Goal: Task Accomplishment & Management: Manage account settings

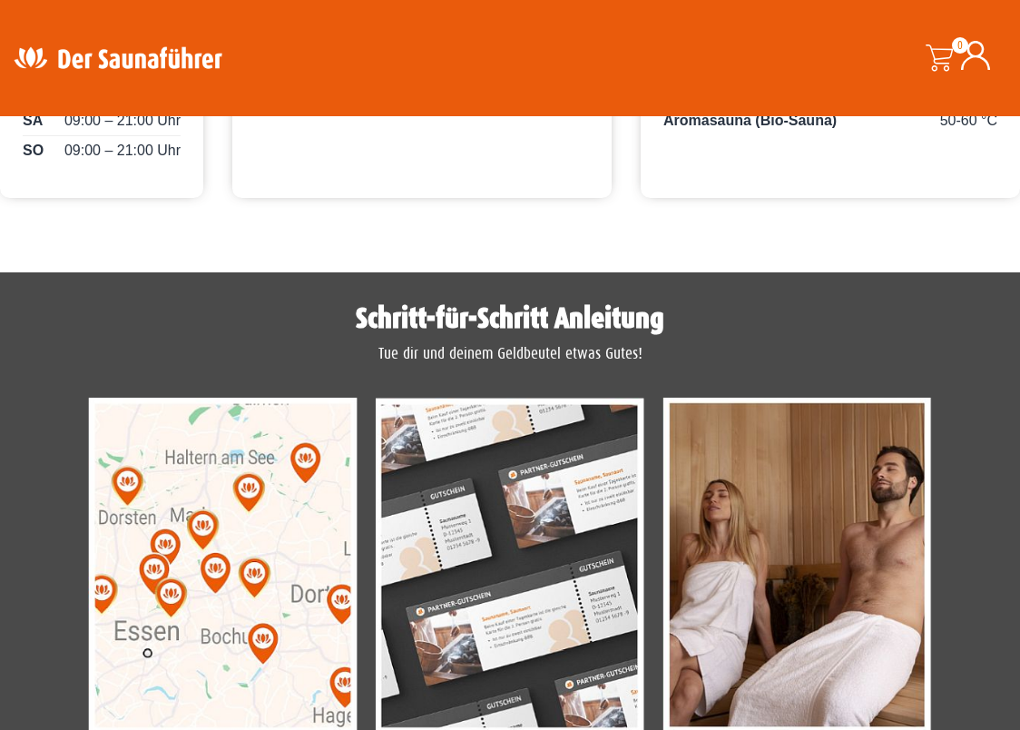
scroll to position [1089, 0]
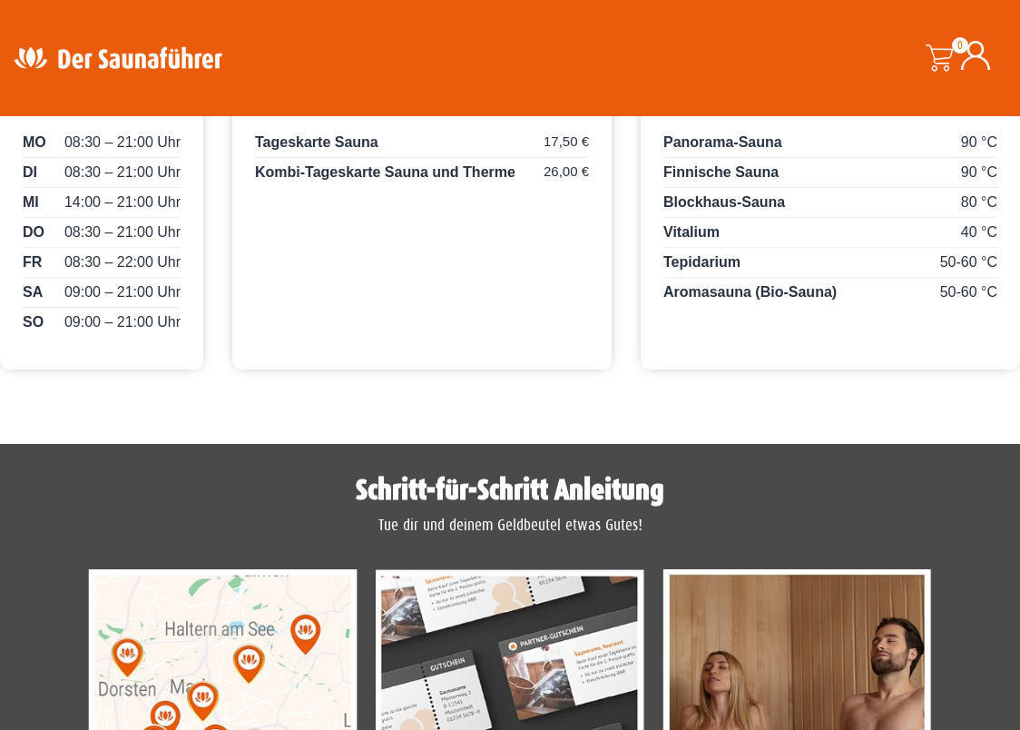
click at [972, 51] on icon at bounding box center [975, 55] width 29 height 29
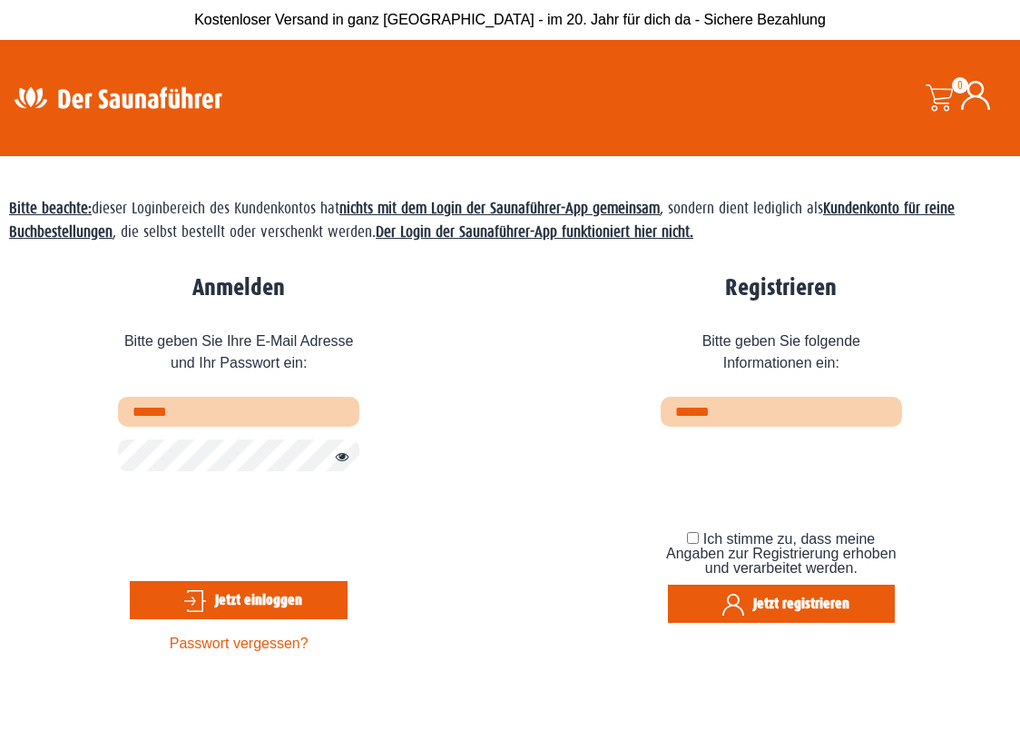
type input "**********"
click at [252, 591] on button "Jetzt einloggen" at bounding box center [239, 600] width 218 height 38
click at [341, 459] on button "Passwort anzeigen" at bounding box center [338, 458] width 24 height 22
click at [252, 602] on button "Jetzt einloggen" at bounding box center [239, 600] width 218 height 38
